Goal: Transaction & Acquisition: Book appointment/travel/reservation

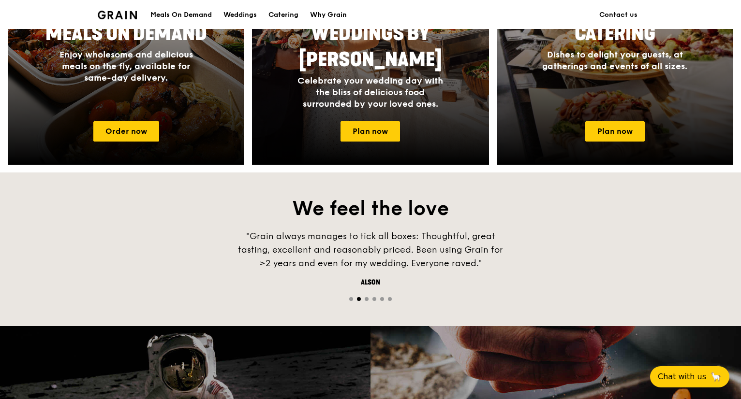
scroll to position [677, 0]
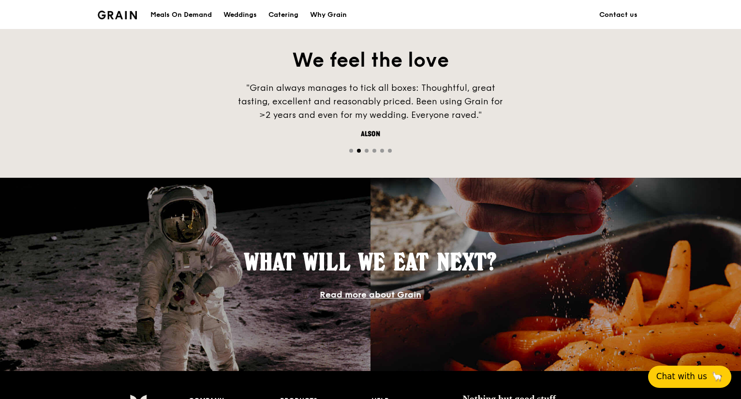
click at [685, 379] on span "Chat with us" at bounding box center [681, 377] width 51 height 12
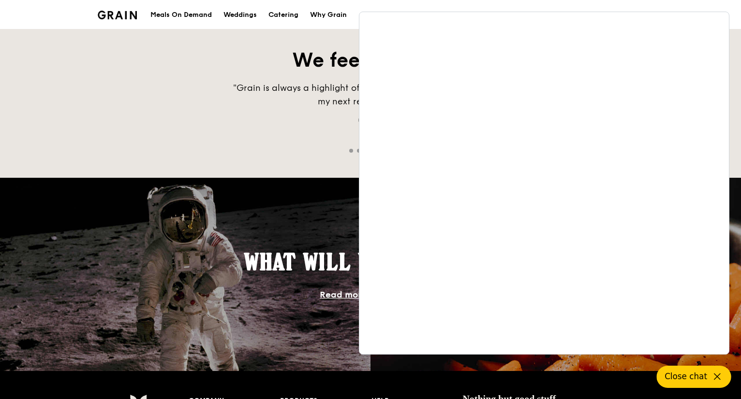
click at [283, 119] on div "Cheong" at bounding box center [370, 121] width 290 height 10
click at [284, 124] on div "Cheong" at bounding box center [370, 121] width 290 height 10
click at [284, 16] on div "Catering" at bounding box center [283, 14] width 30 height 29
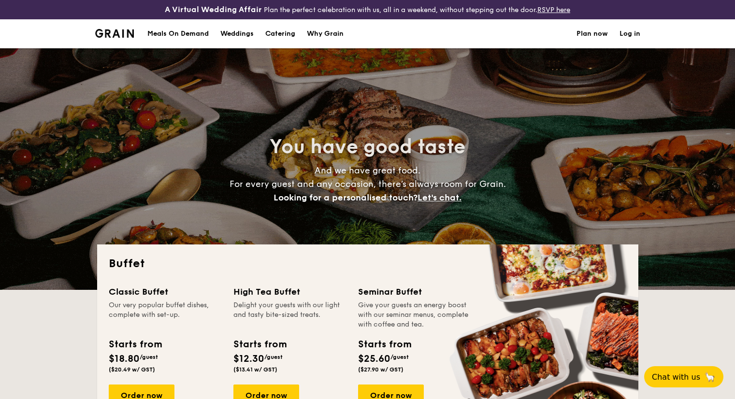
select select
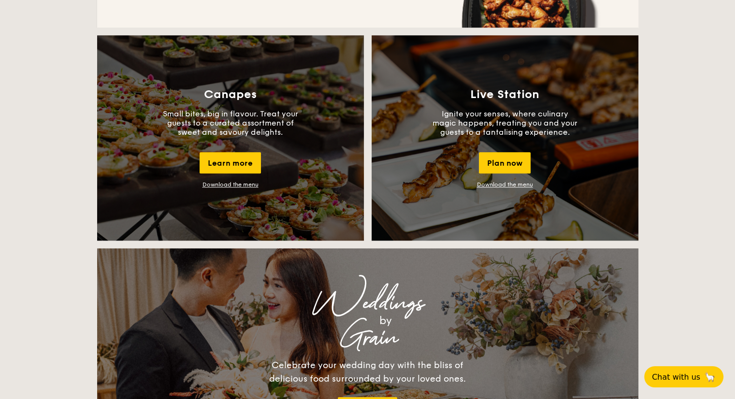
scroll to position [870, 0]
